Goal: Communication & Community: Answer question/provide support

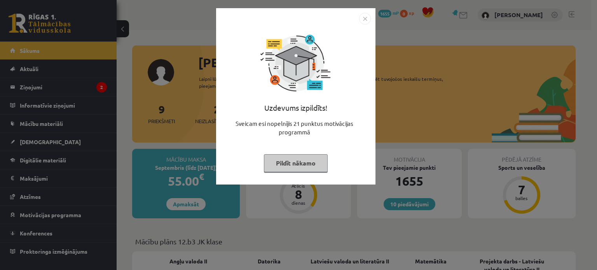
click at [304, 161] on button "Pildīt nākamo" at bounding box center [296, 163] width 64 height 18
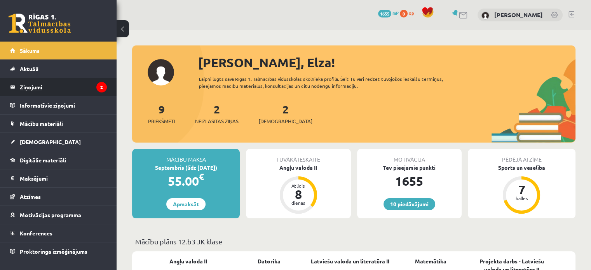
click at [91, 91] on legend "Ziņojumi 2" at bounding box center [63, 87] width 87 height 18
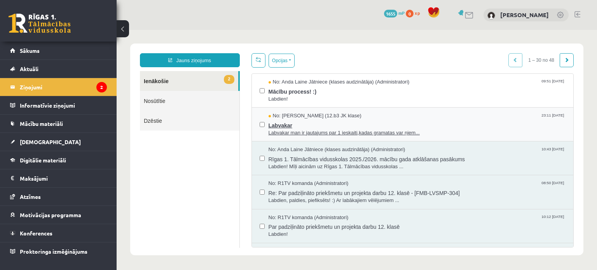
click at [282, 121] on span "Labvakar" at bounding box center [416, 125] width 297 height 10
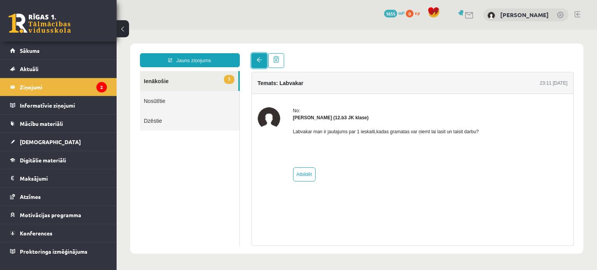
click at [258, 62] on span at bounding box center [258, 59] width 5 height 5
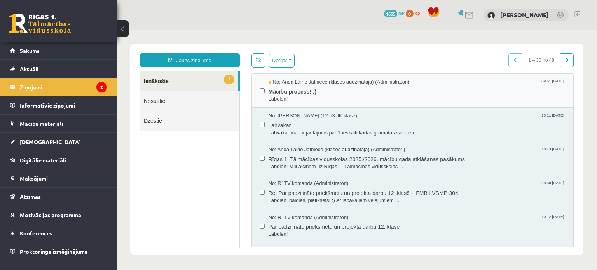
click at [276, 87] on span "Mācību process! :)" at bounding box center [416, 91] width 297 height 10
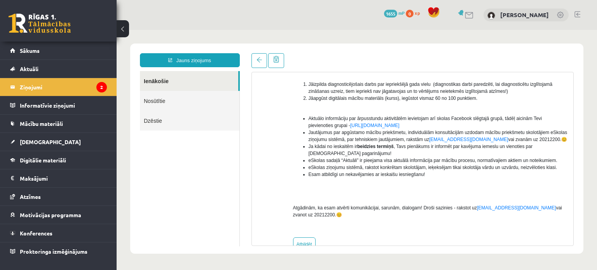
scroll to position [140, 0]
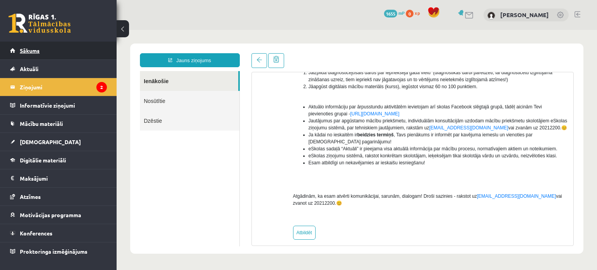
click at [28, 49] on span "Sākums" at bounding box center [30, 50] width 20 height 7
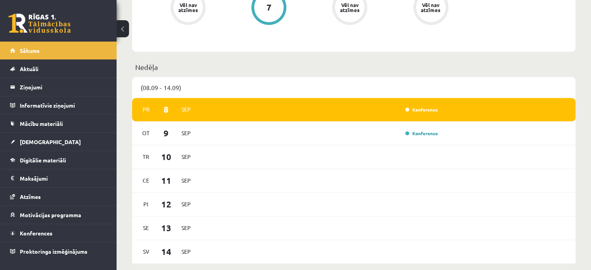
scroll to position [367, 0]
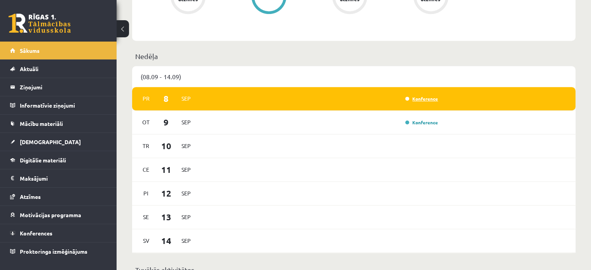
click at [423, 97] on link "Konference" at bounding box center [421, 99] width 33 height 6
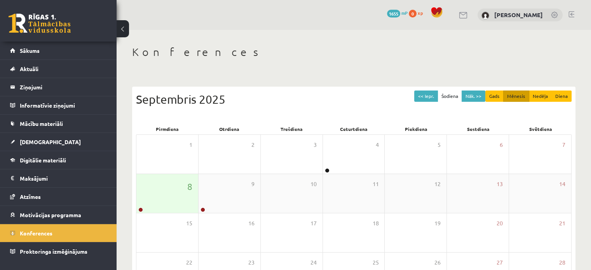
scroll to position [101, 0]
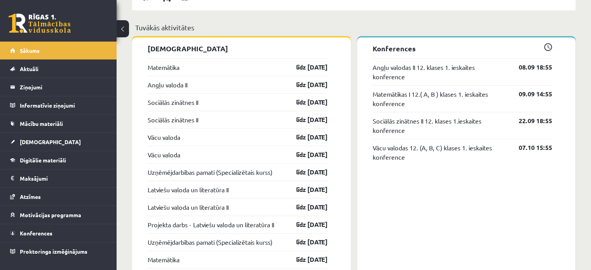
scroll to position [582, 0]
